Goal: Check status: Check status

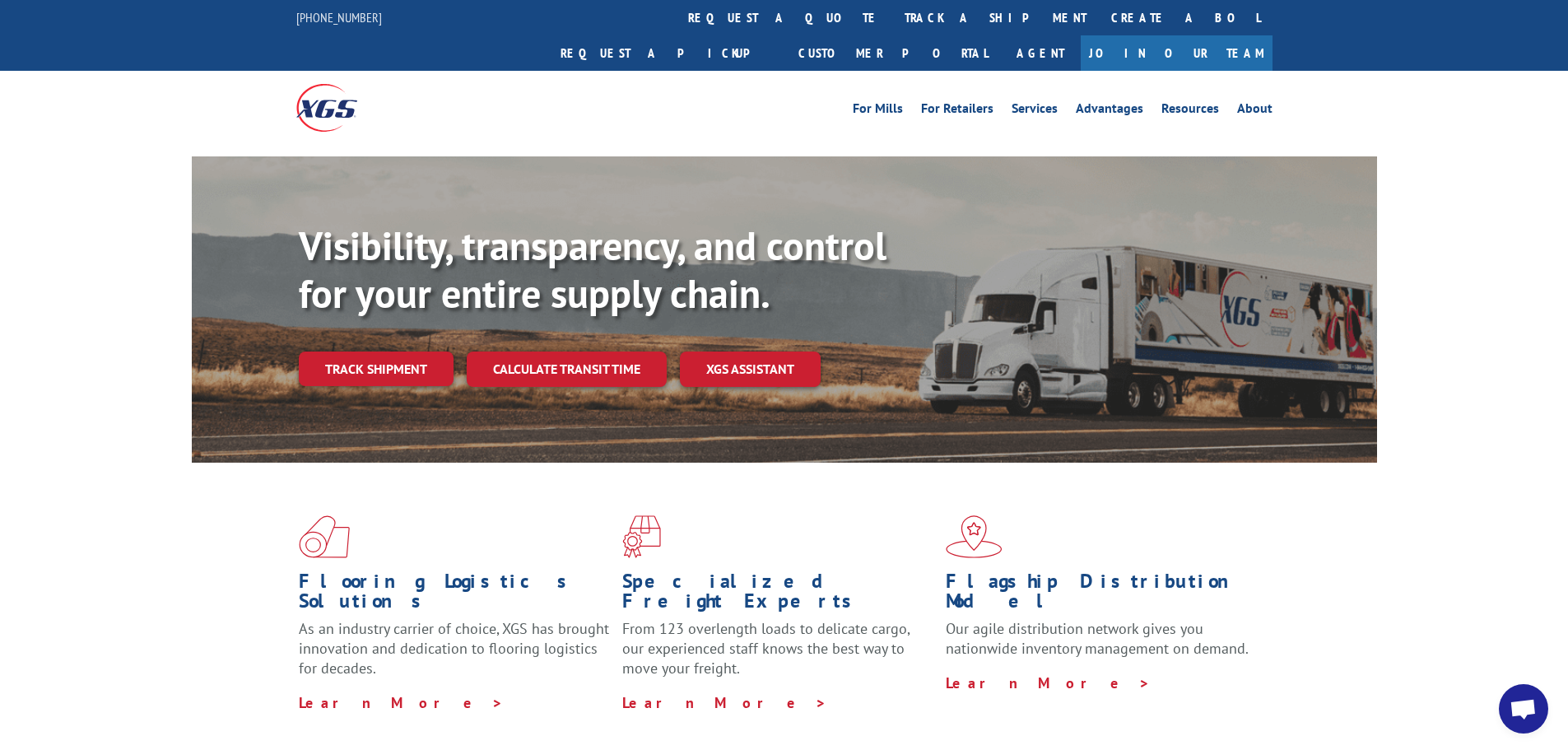
click at [349, 352] on link "Track shipment" at bounding box center [377, 369] width 155 height 35
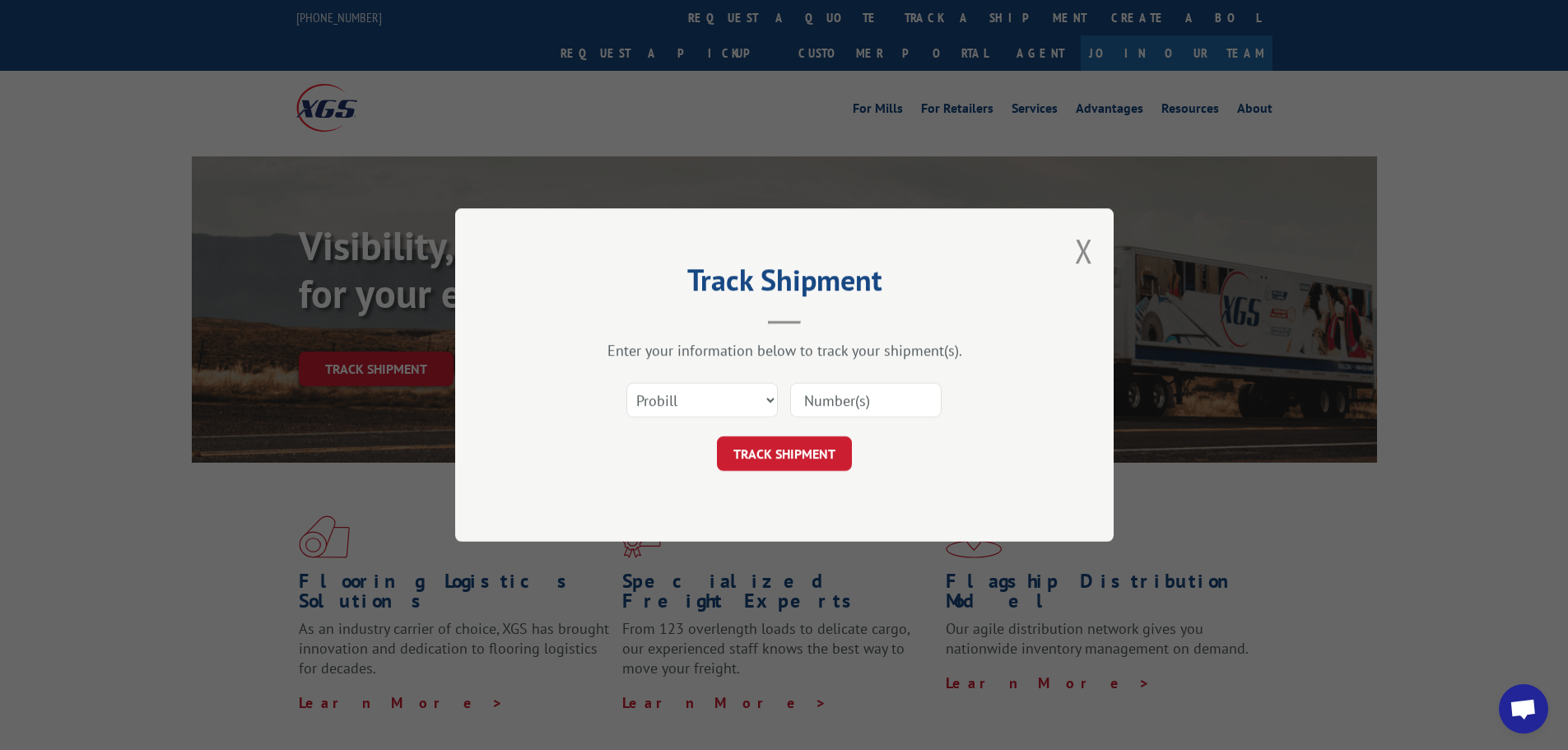
click at [819, 401] on input at bounding box center [865, 400] width 152 height 35
paste input "17501752"
type input "17501752"
click at [797, 455] on button "TRACK SHIPMENT" at bounding box center [784, 454] width 135 height 35
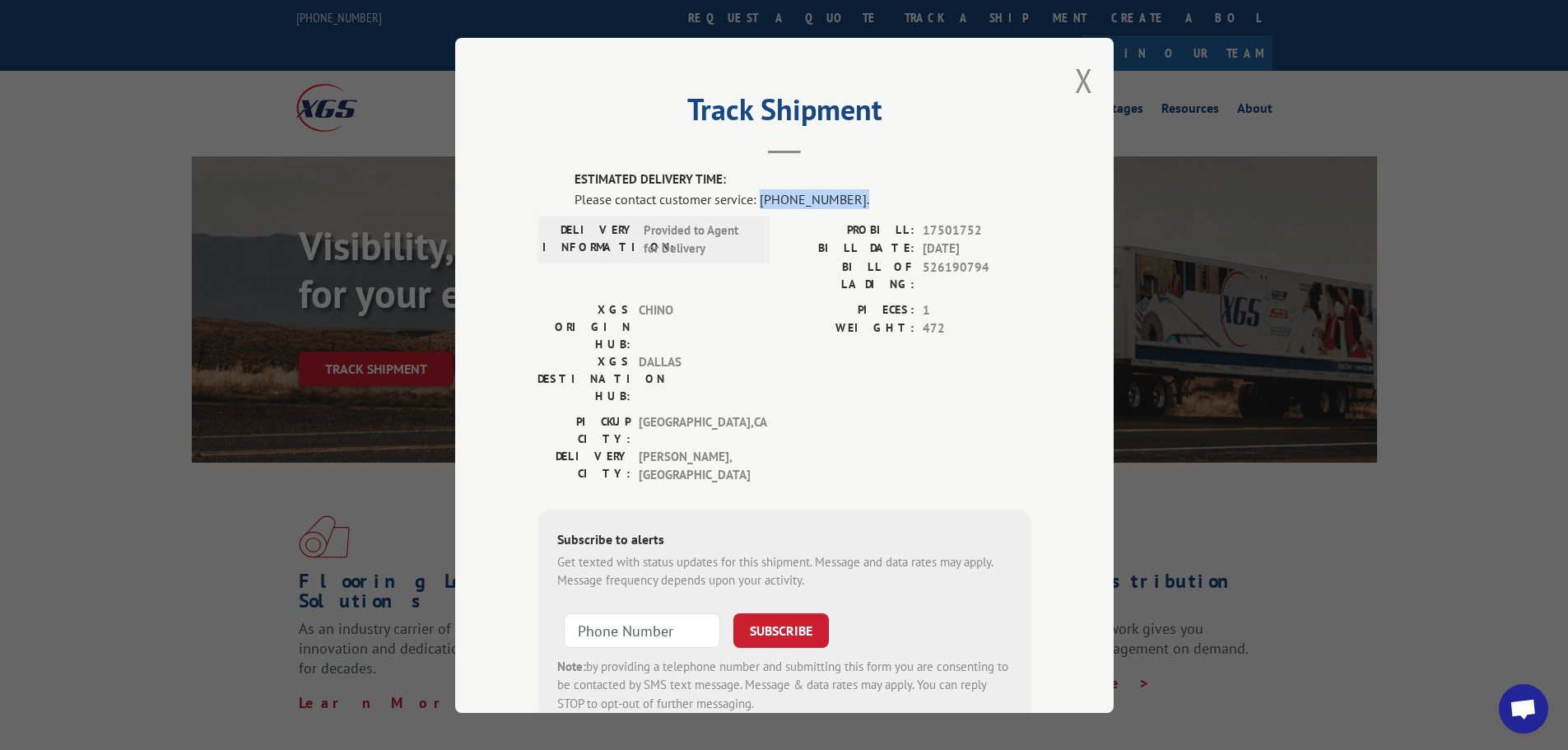
drag, startPoint x: 842, startPoint y: 203, endPoint x: 754, endPoint y: 205, distance: 88.0
click at [754, 205] on div "Please contact customer service: (844) 947-7447." at bounding box center [803, 198] width 457 height 19
copy div "(844) 947-7447."
drag, startPoint x: 1070, startPoint y: 75, endPoint x: 1079, endPoint y: 82, distance: 11.4
click at [1075, 75] on button "Close modal" at bounding box center [1085, 79] width 18 height 43
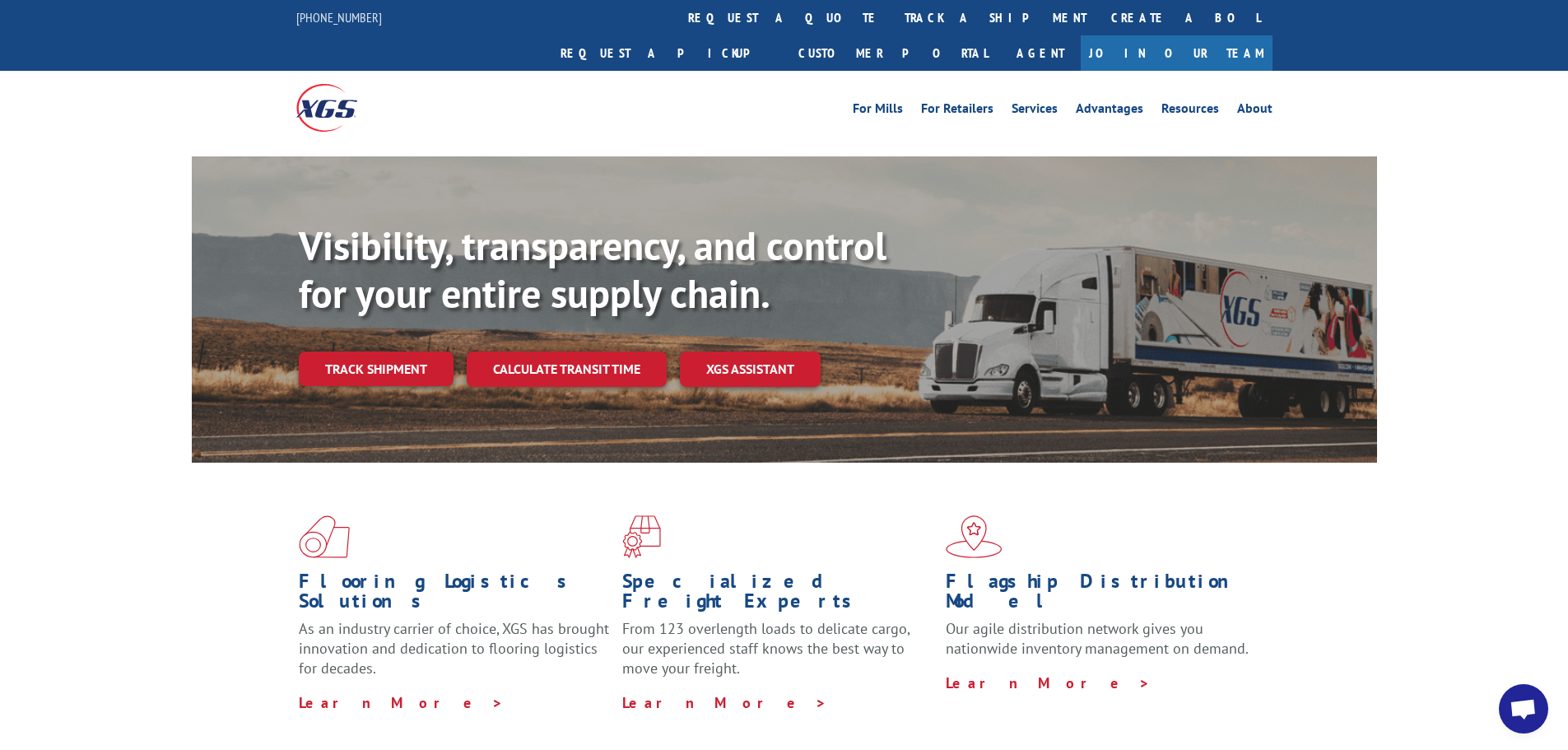
click at [1535, 699] on span "Open chat" at bounding box center [1524, 710] width 28 height 23
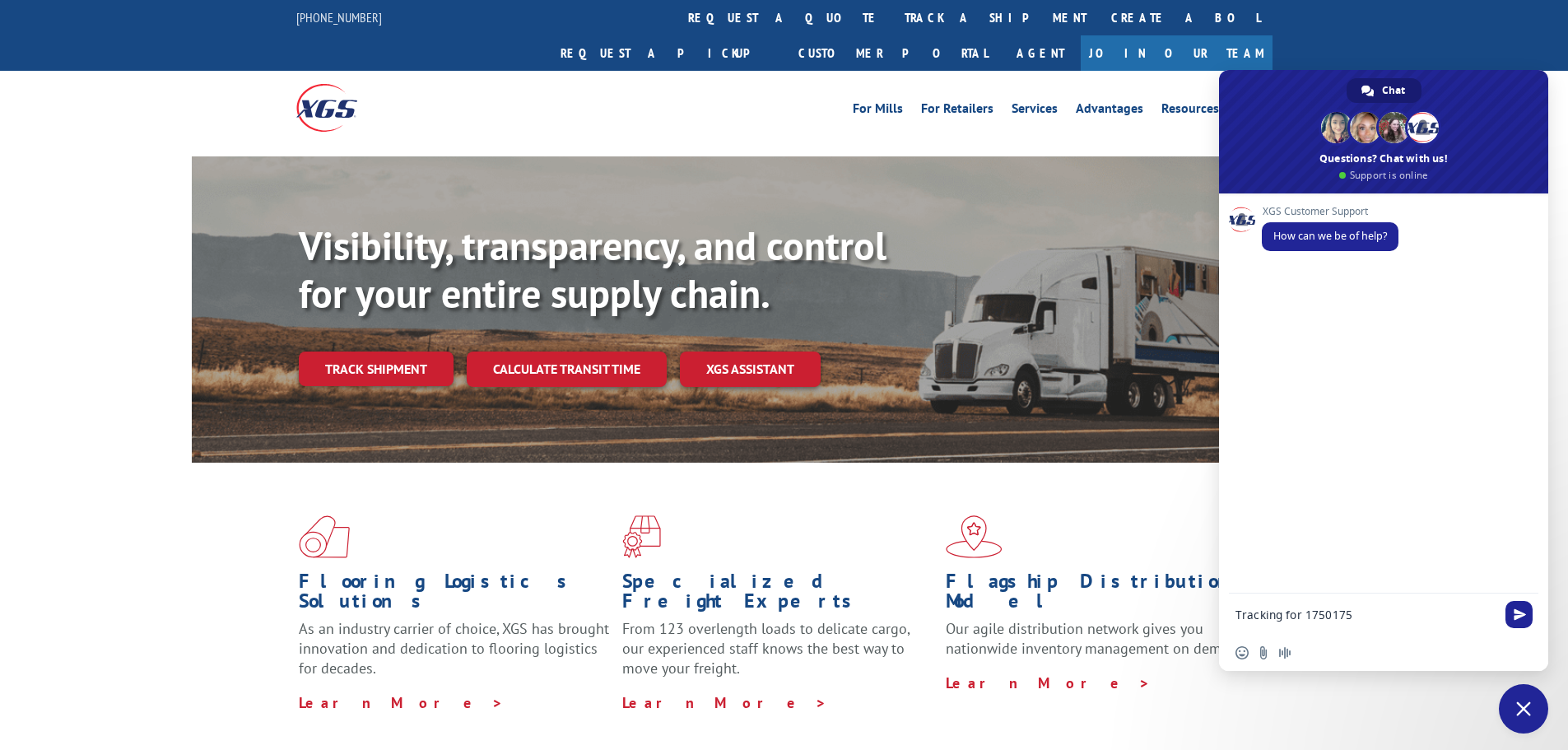
type textarea "Tracking for 17501752"
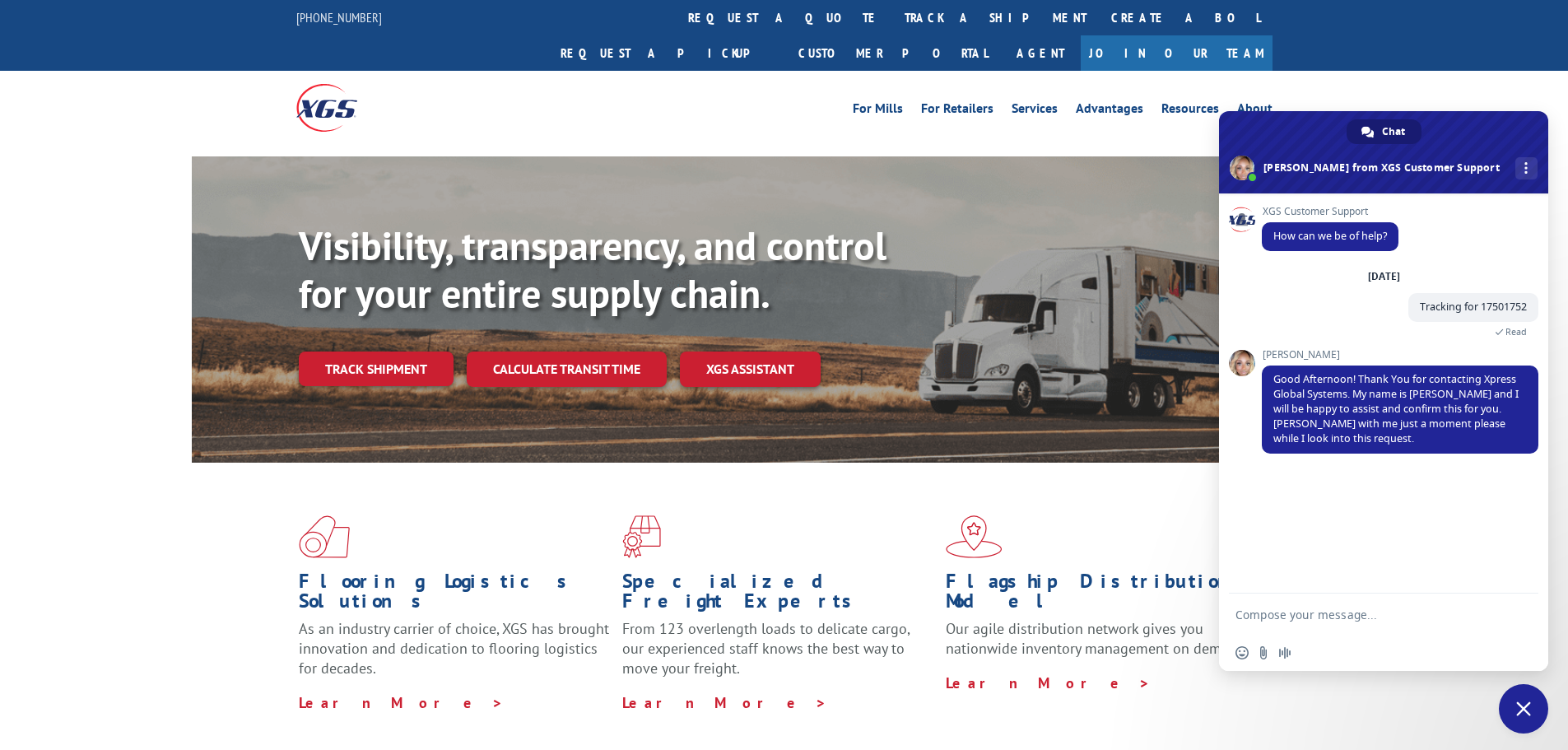
click at [1291, 628] on textarea "Compose your message..." at bounding box center [1367, 614] width 263 height 41
type textarea "Thank you"
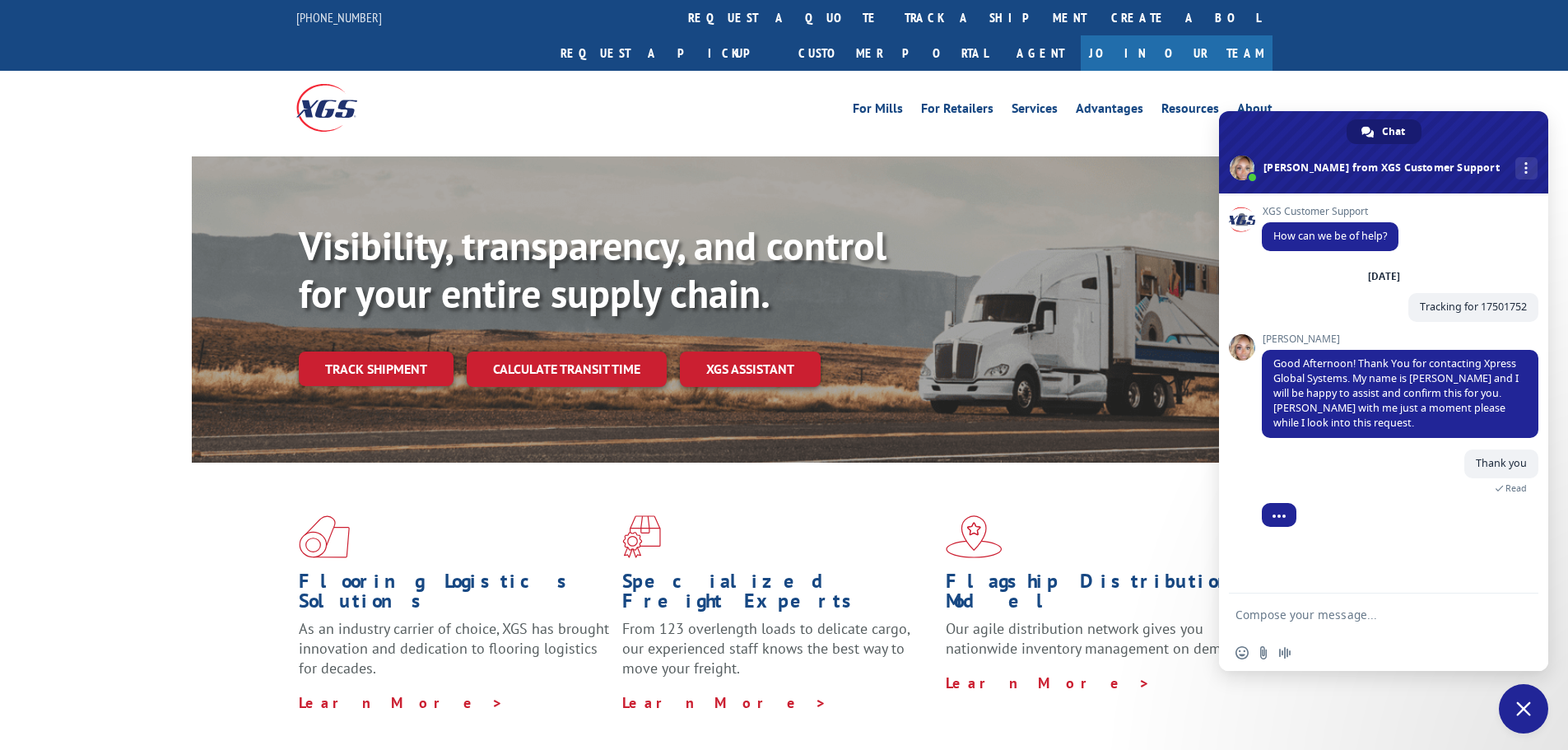
scroll to position [35, 0]
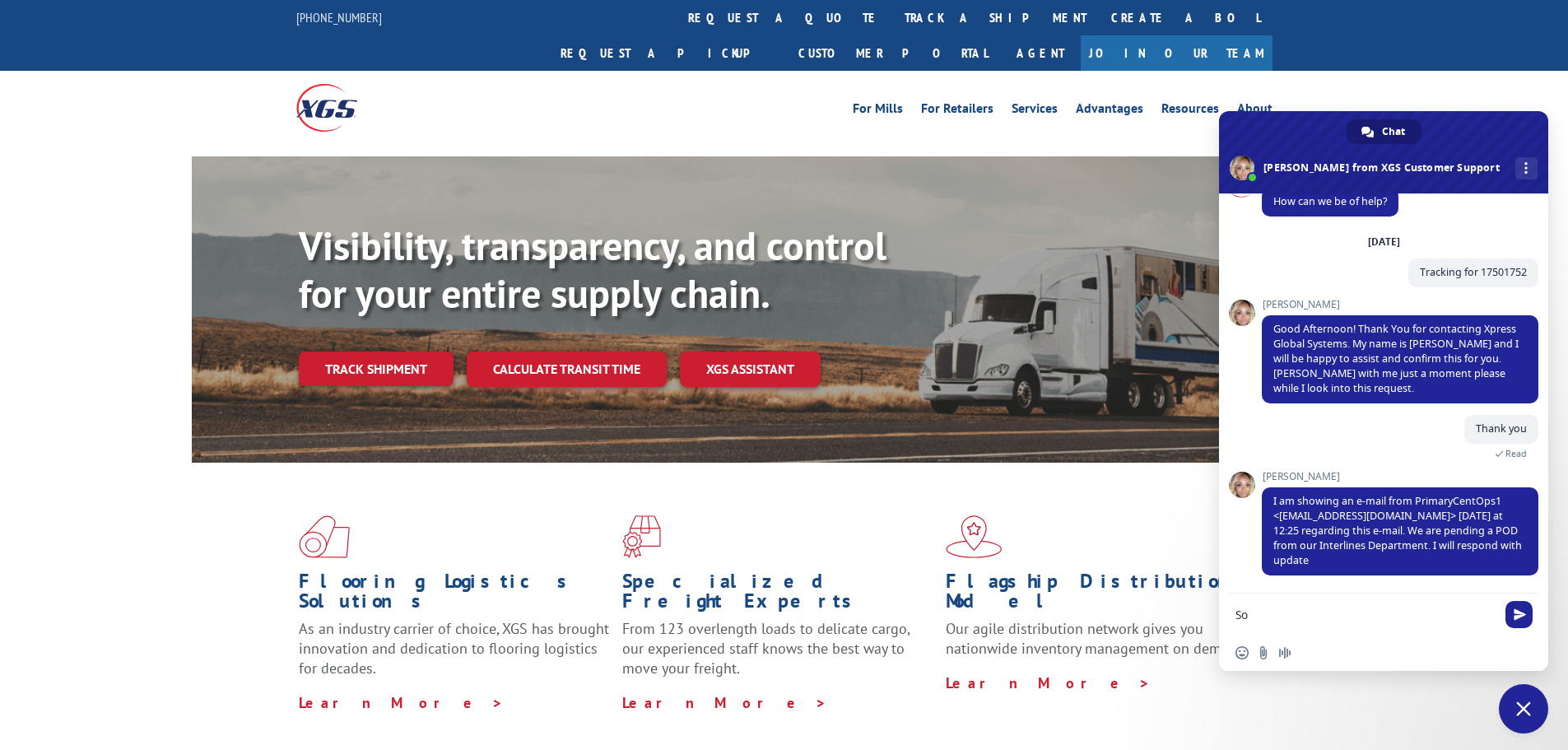
type textarea "S"
type textarea "Can you confirm this has delivered or is that still pending?"
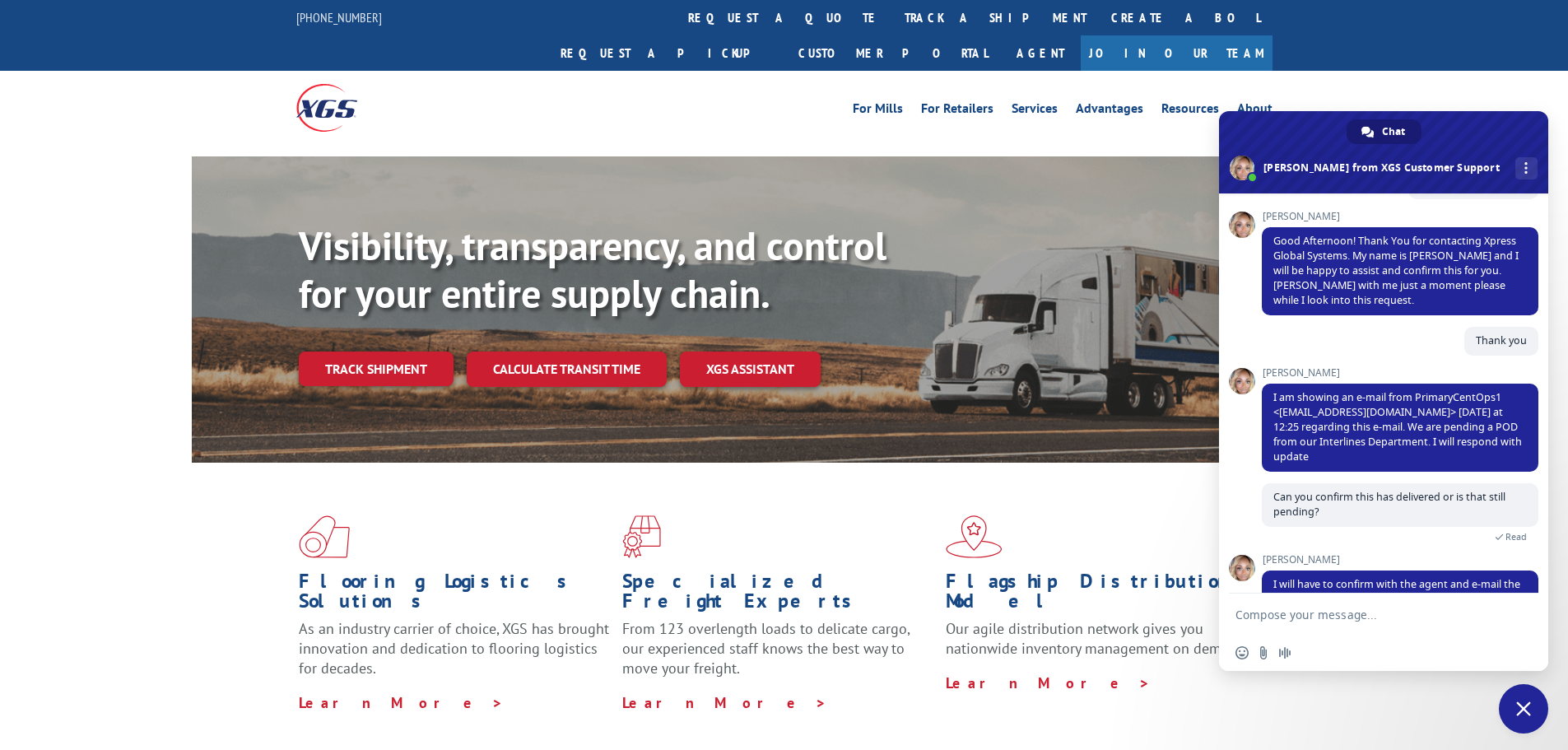
scroll to position [190, 0]
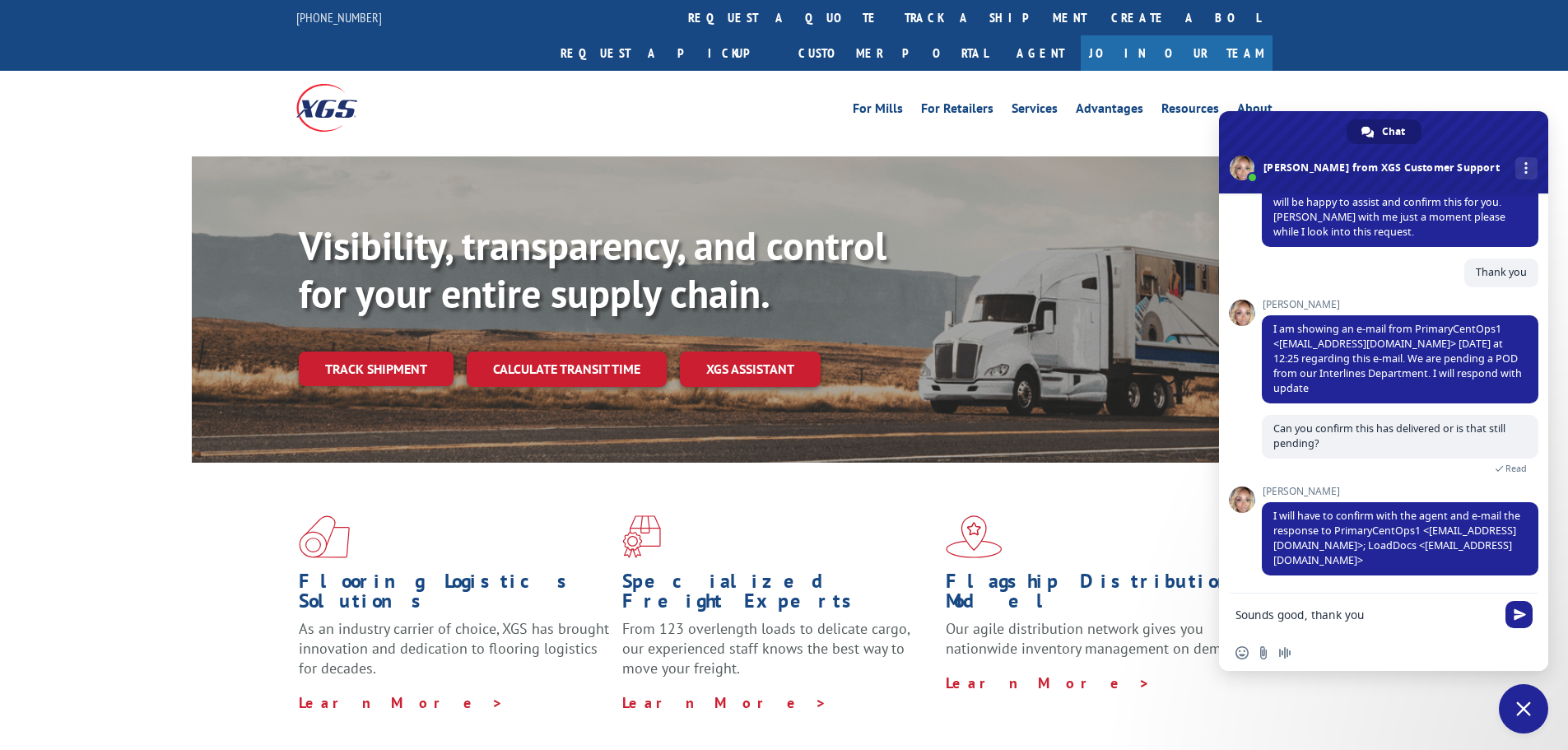
type textarea "Sounds good, thank you!"
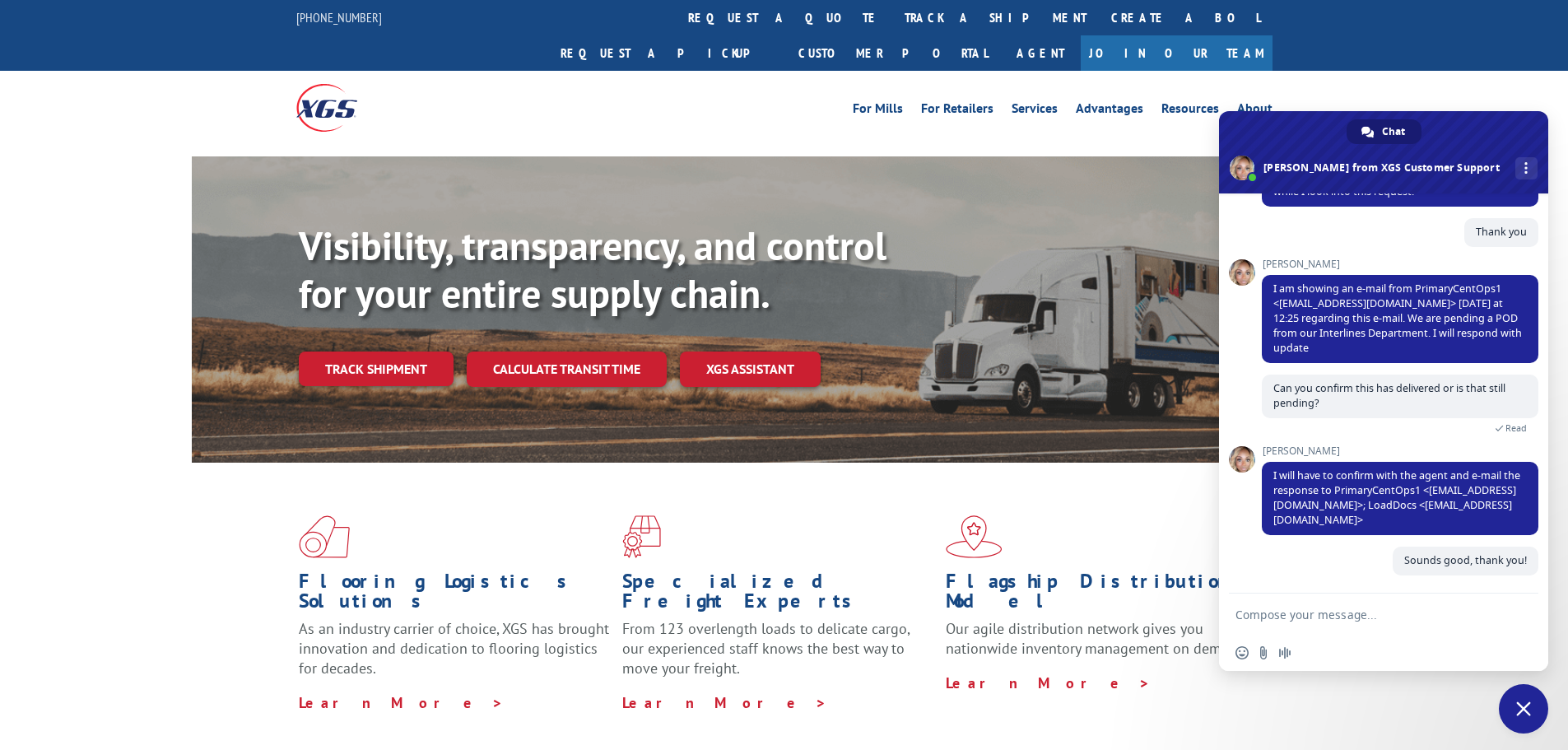
scroll to position [231, 0]
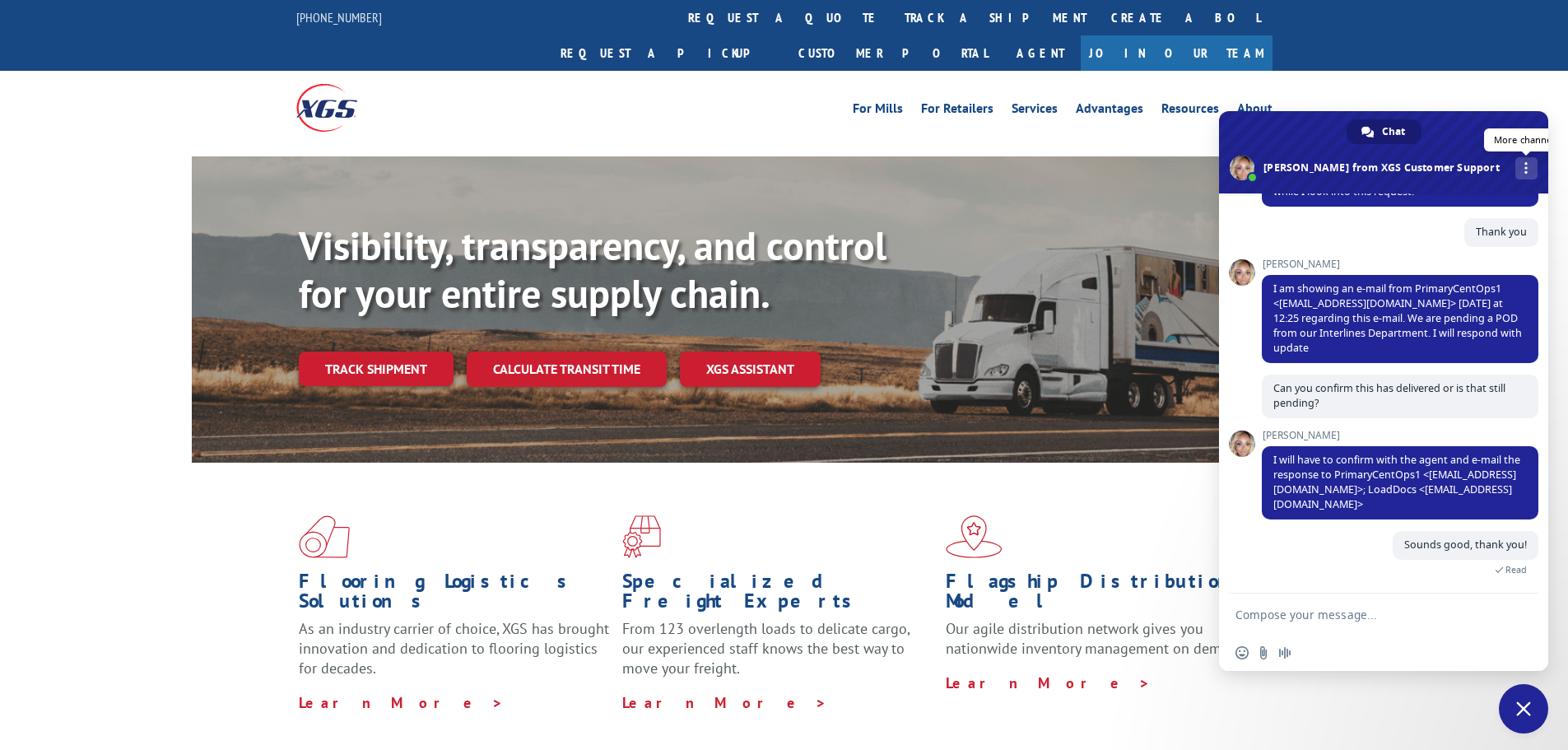
click at [1525, 173] on span at bounding box center [1527, 167] width 4 height 12
click at [1315, 694] on div "Flooring Logistics Solutions As an industry carrier of choice, XGS has brought …" at bounding box center [784, 613] width 1186 height 302
click at [1526, 702] on span "Close chat" at bounding box center [1524, 709] width 15 height 15
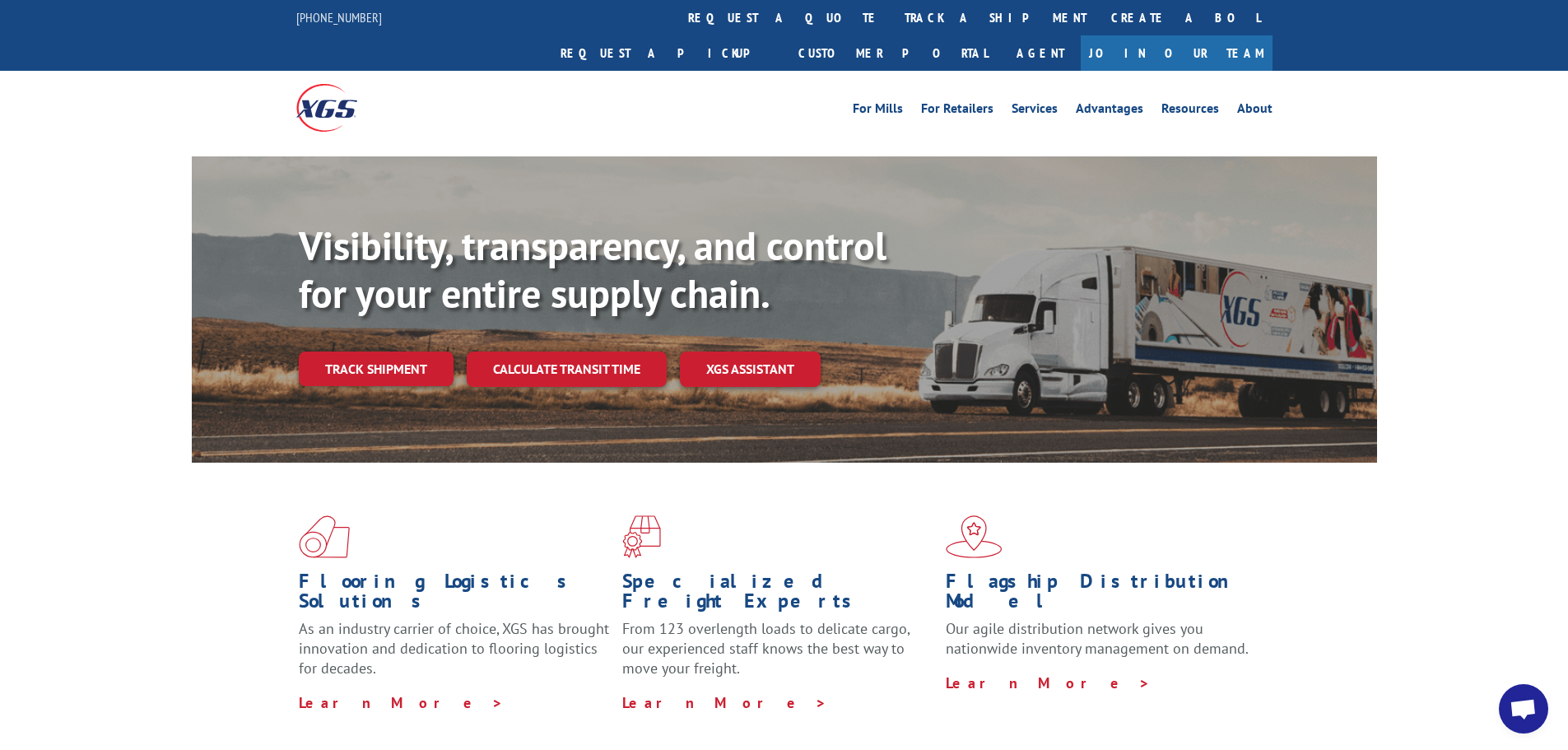
click at [1521, 713] on span "Open chat" at bounding box center [1524, 710] width 28 height 23
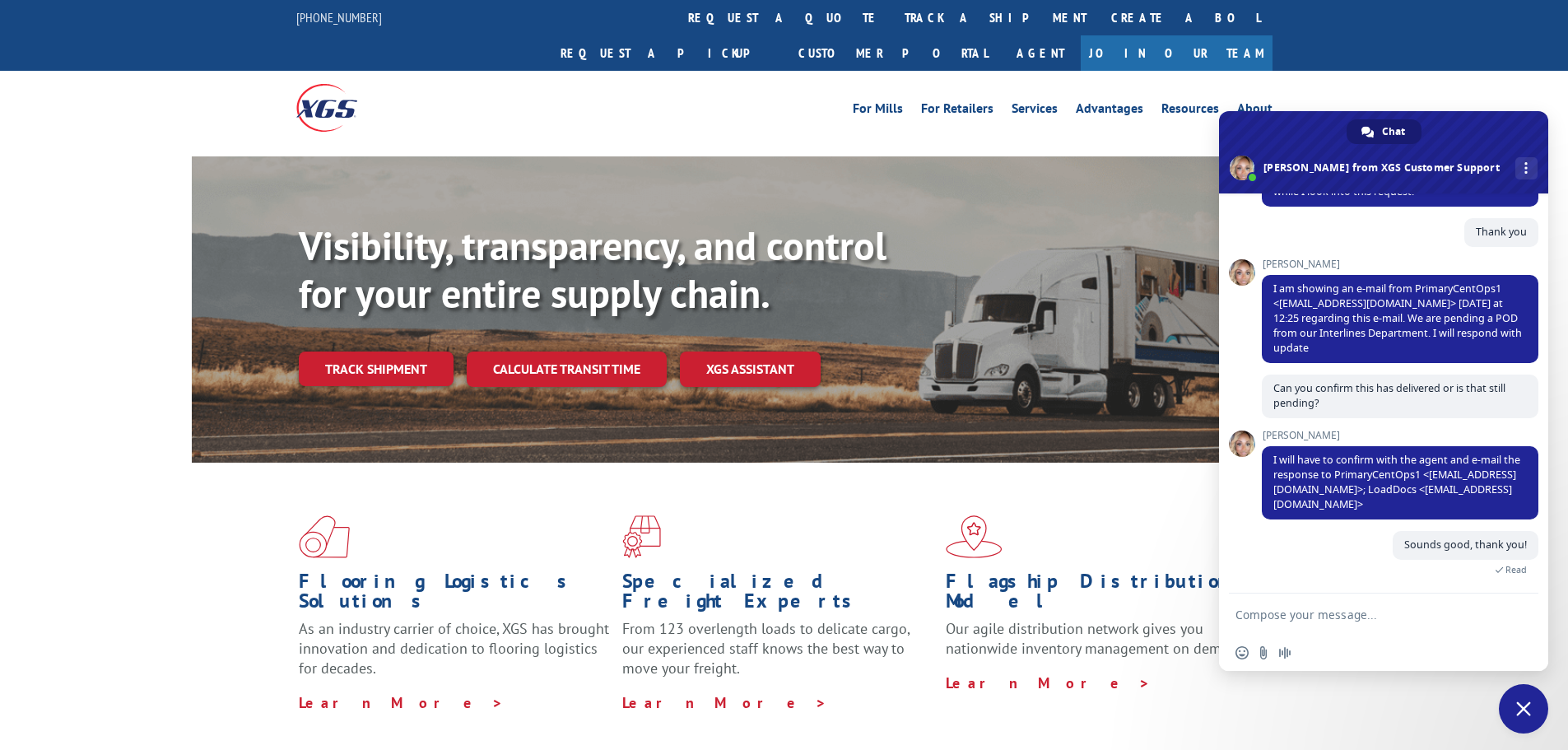
click at [1525, 714] on span "Close chat" at bounding box center [1524, 709] width 15 height 15
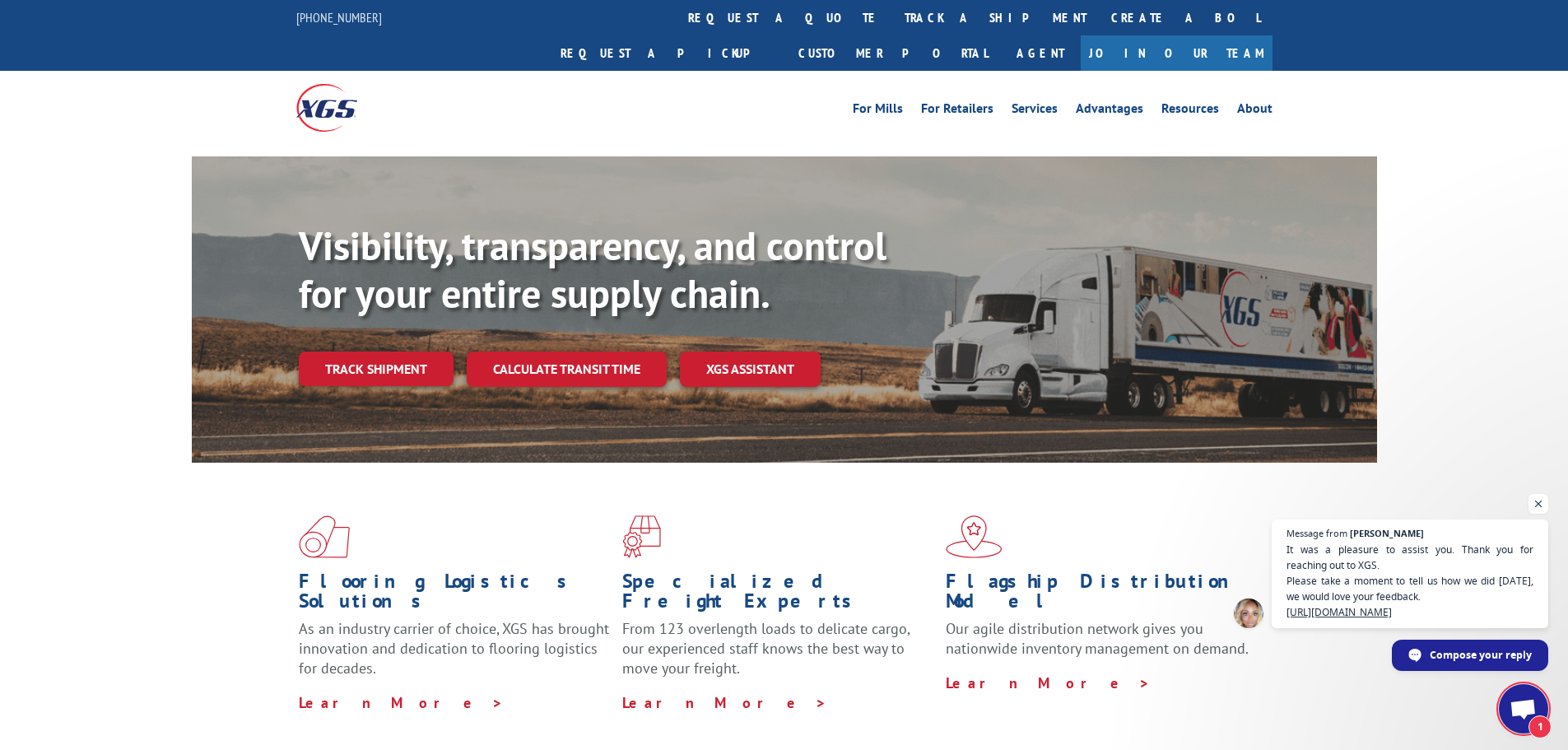
scroll to position [231, 0]
click at [1517, 679] on div "Flooring Logistics Solutions As an industry carrier of choice, XGS has brought …" at bounding box center [784, 627] width 1568 height 330
click at [1523, 689] on span "1" at bounding box center [1524, 709] width 50 height 50
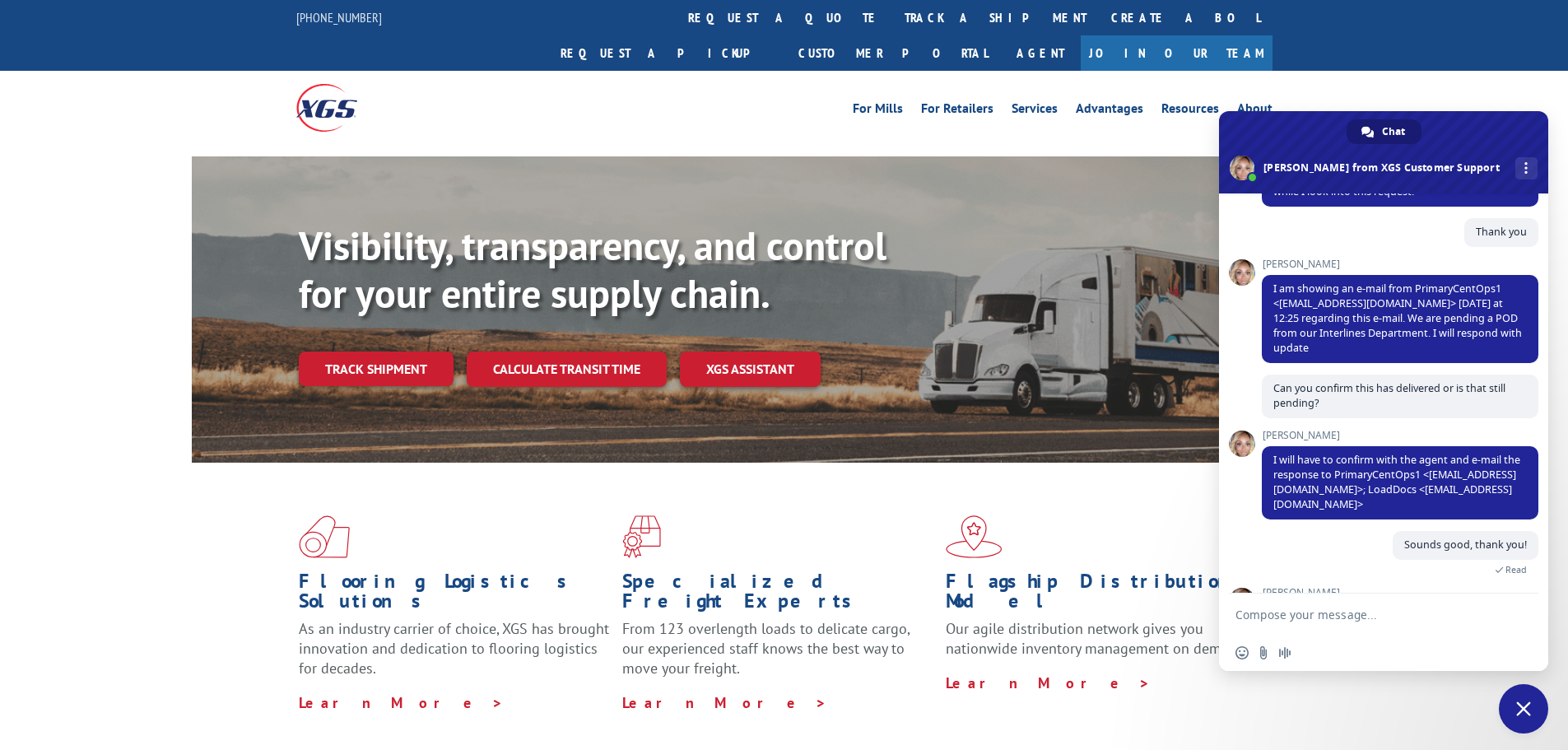
scroll to position [397, 0]
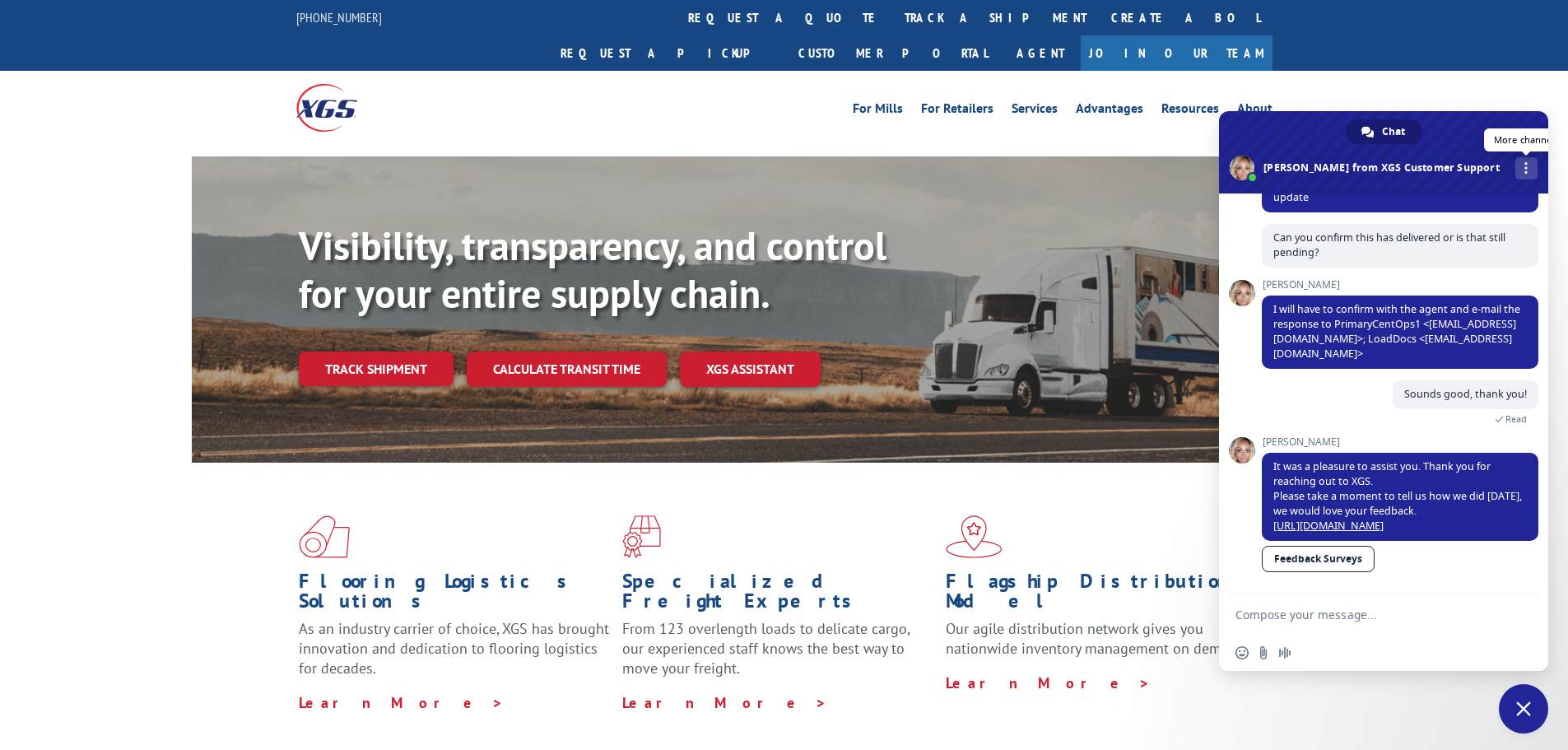
click at [1516, 167] on link "More channels" at bounding box center [1527, 168] width 22 height 22
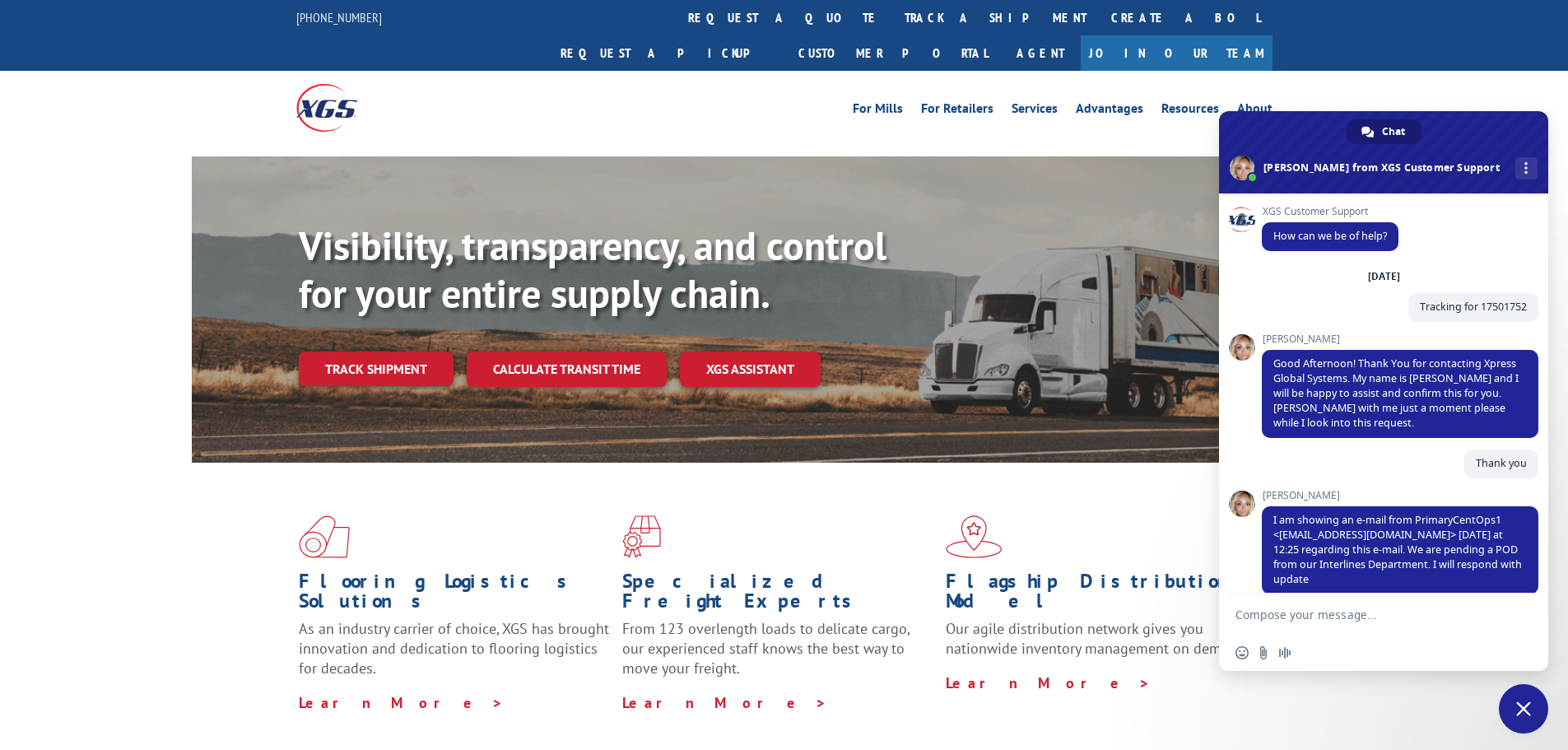
scroll to position [397, 0]
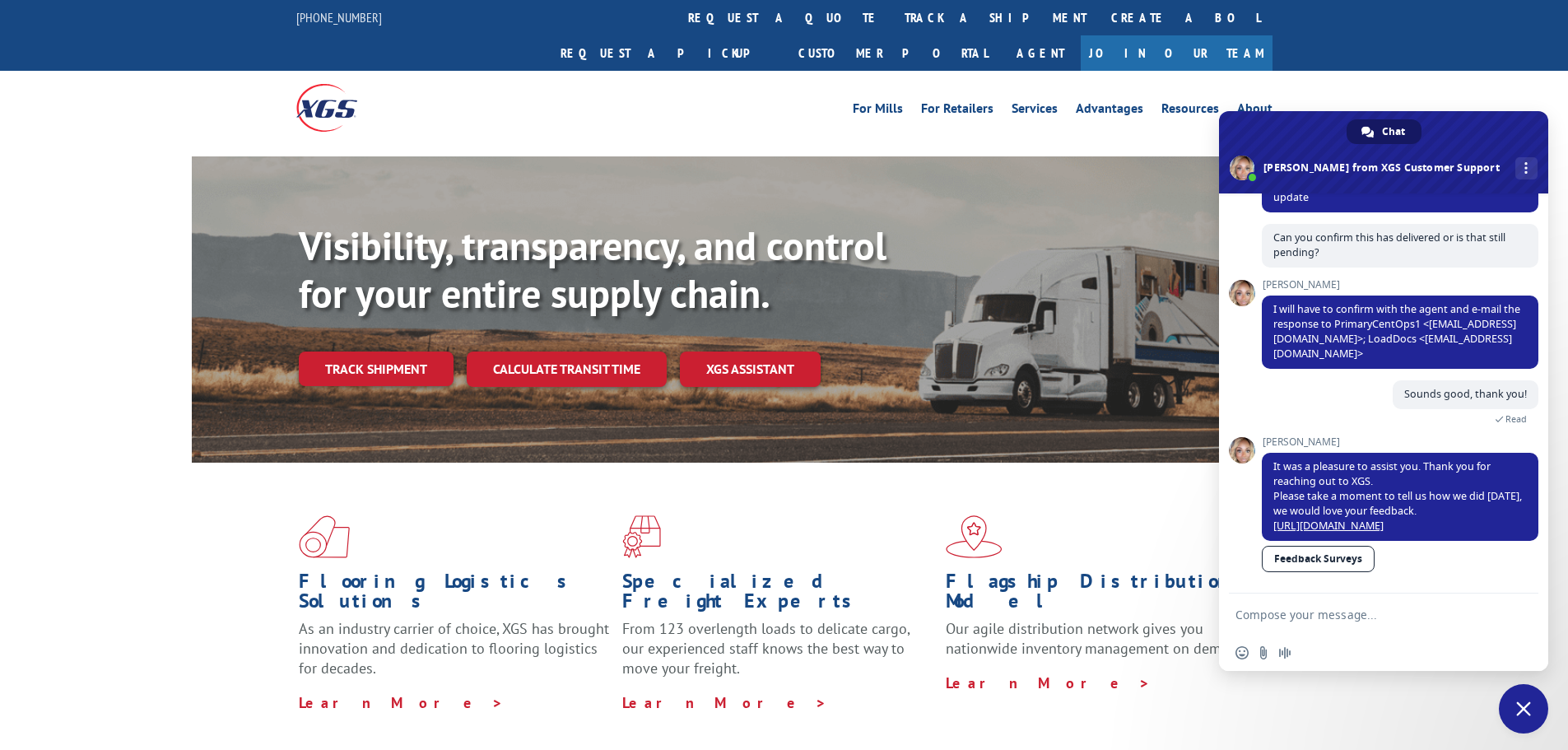
click at [1400, 133] on span "Chat" at bounding box center [1393, 132] width 23 height 25
click at [1526, 704] on span "Close chat" at bounding box center [1524, 709] width 15 height 15
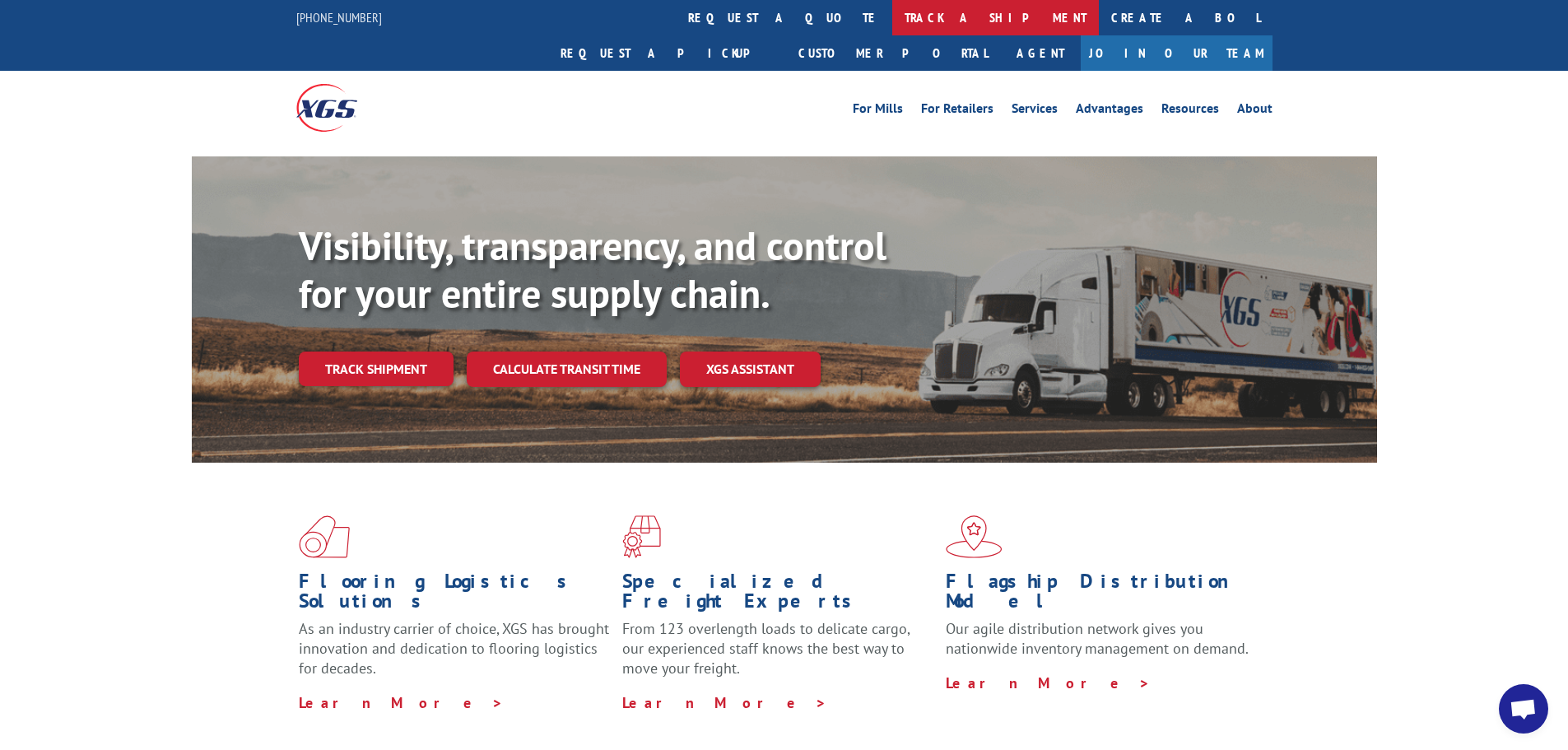
click at [892, 13] on link "track a shipment" at bounding box center [995, 17] width 206 height 35
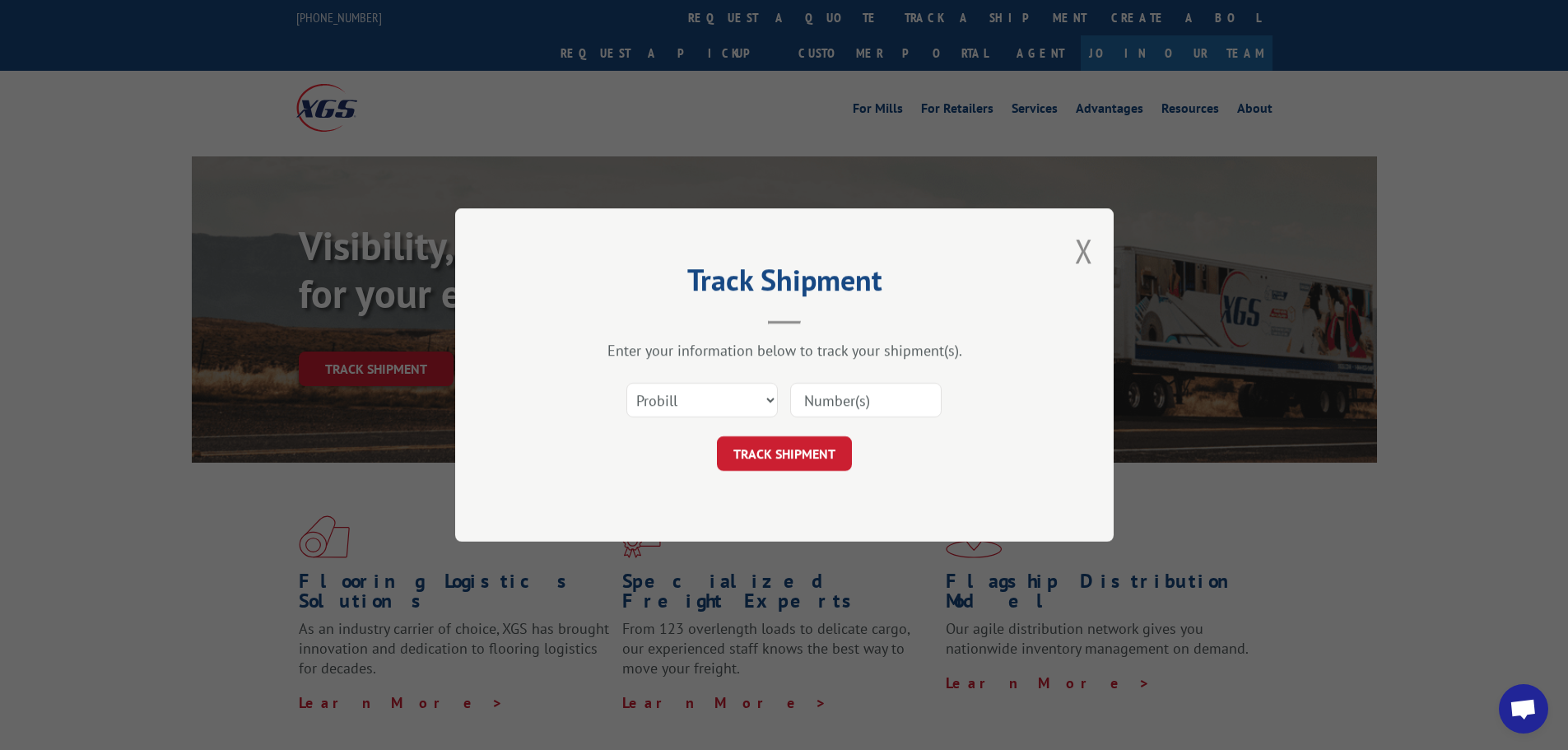
drag, startPoint x: 821, startPoint y: 402, endPoint x: 826, endPoint y: 423, distance: 21.6
click at [824, 402] on input at bounding box center [865, 400] width 152 height 35
paste input "17409300"
type input "17409300"
click at [814, 436] on button "TRACK SHIPMENT" at bounding box center [784, 454] width 135 height 35
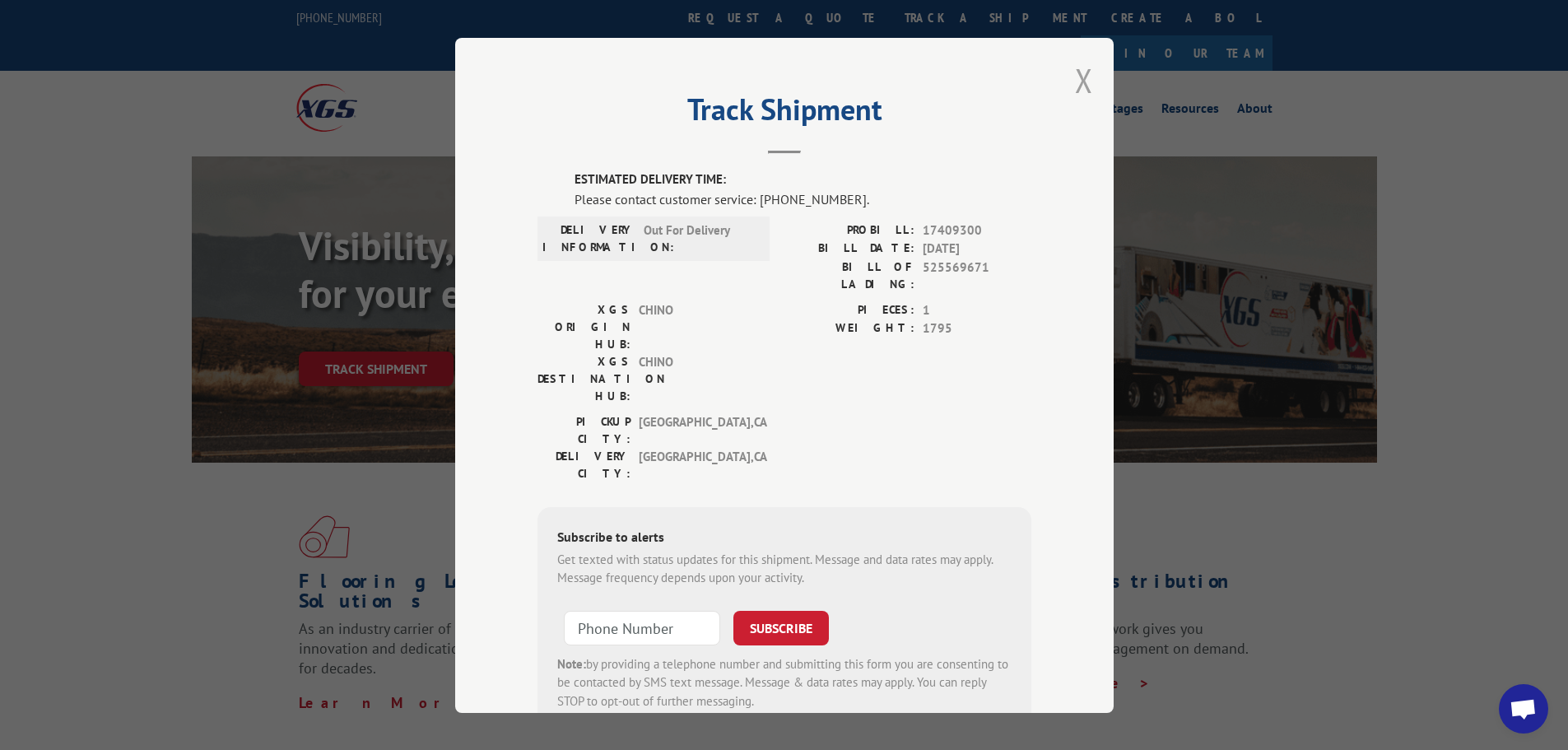
click at [1079, 85] on button "Close modal" at bounding box center [1085, 79] width 18 height 43
